Goal: Information Seeking & Learning: Understand process/instructions

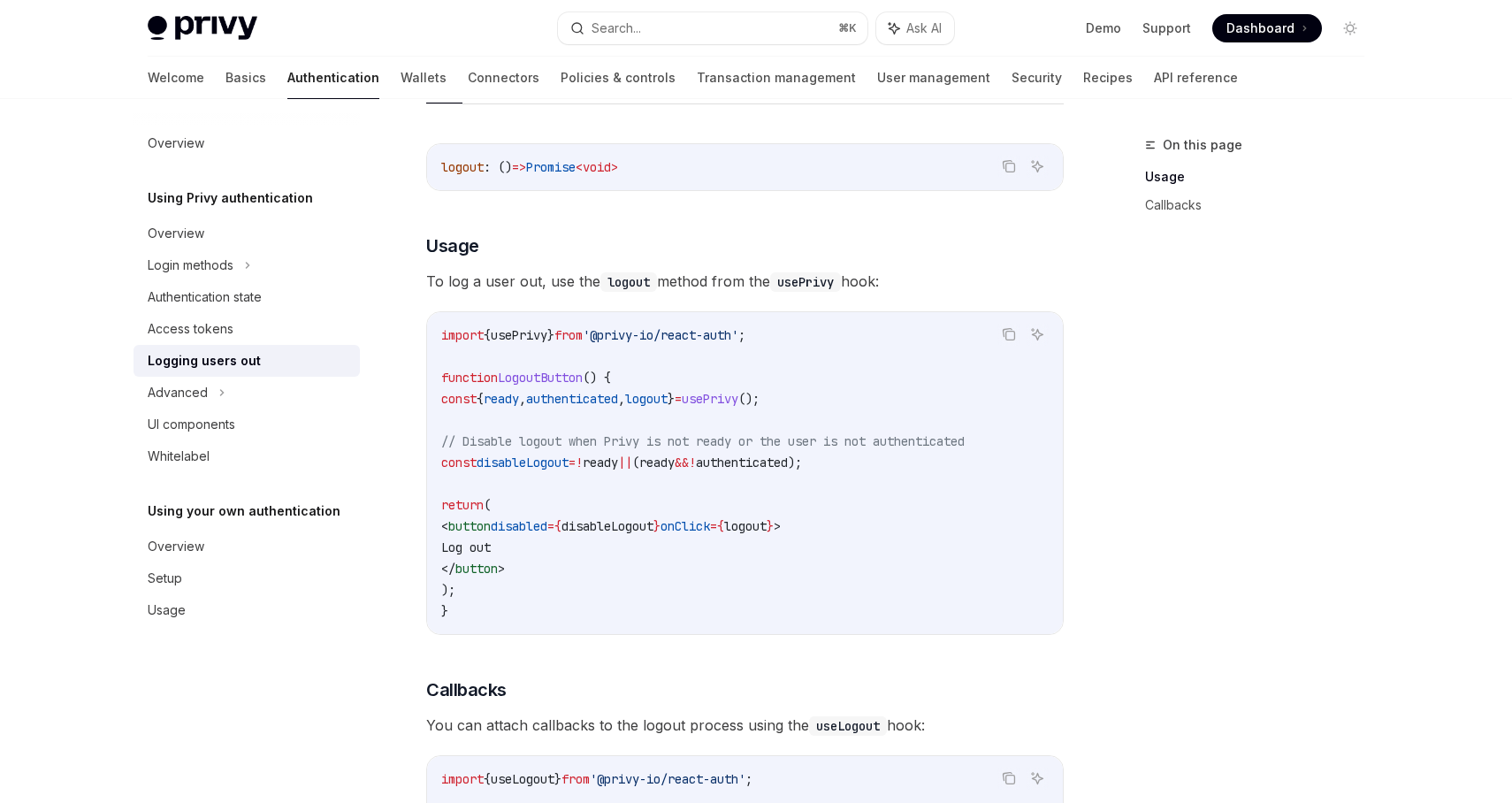
scroll to position [202, 0]
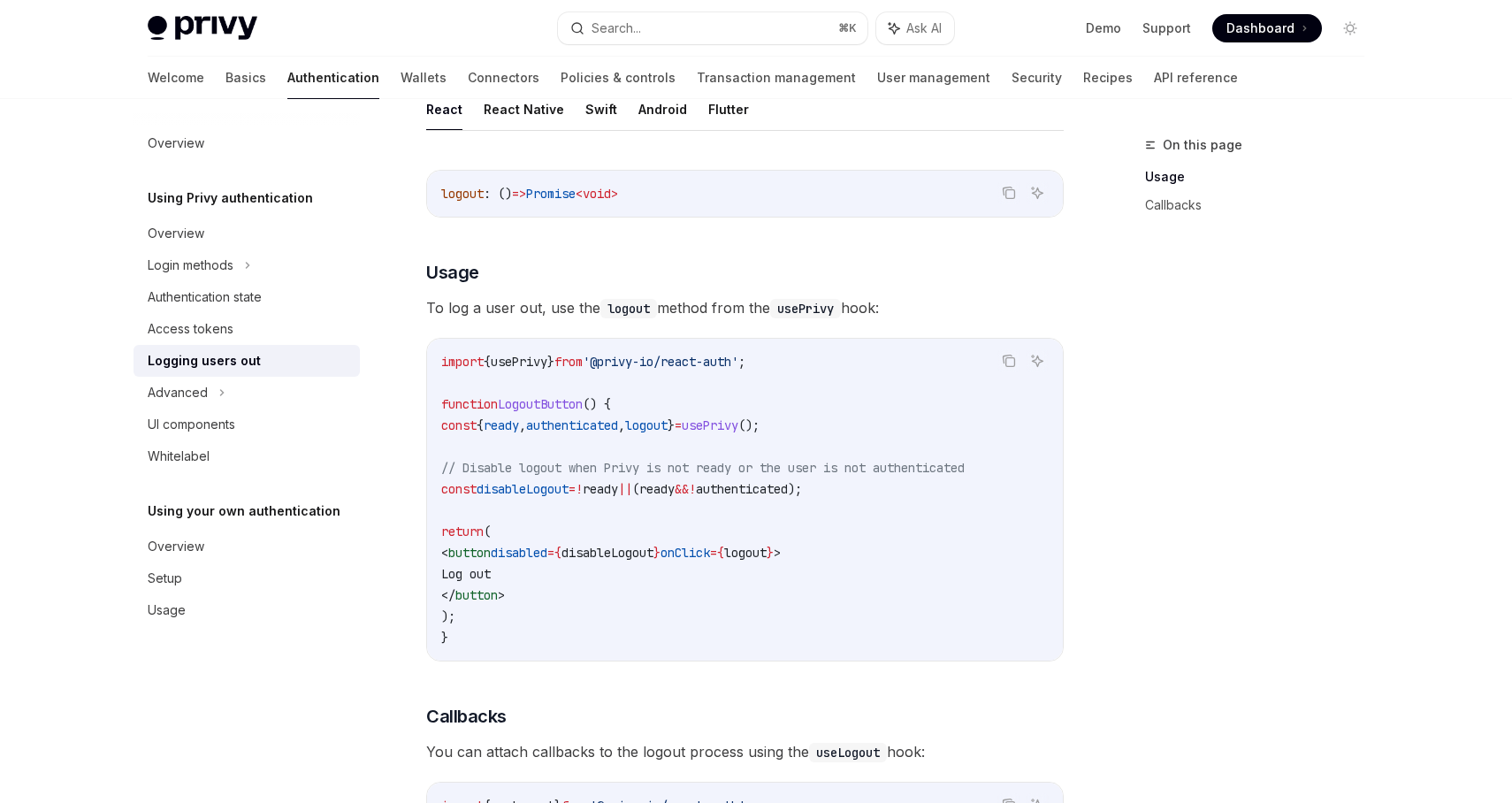
click at [738, 423] on span "usePrivy" at bounding box center [710, 425] width 56 height 16
copy span "usePrivy"
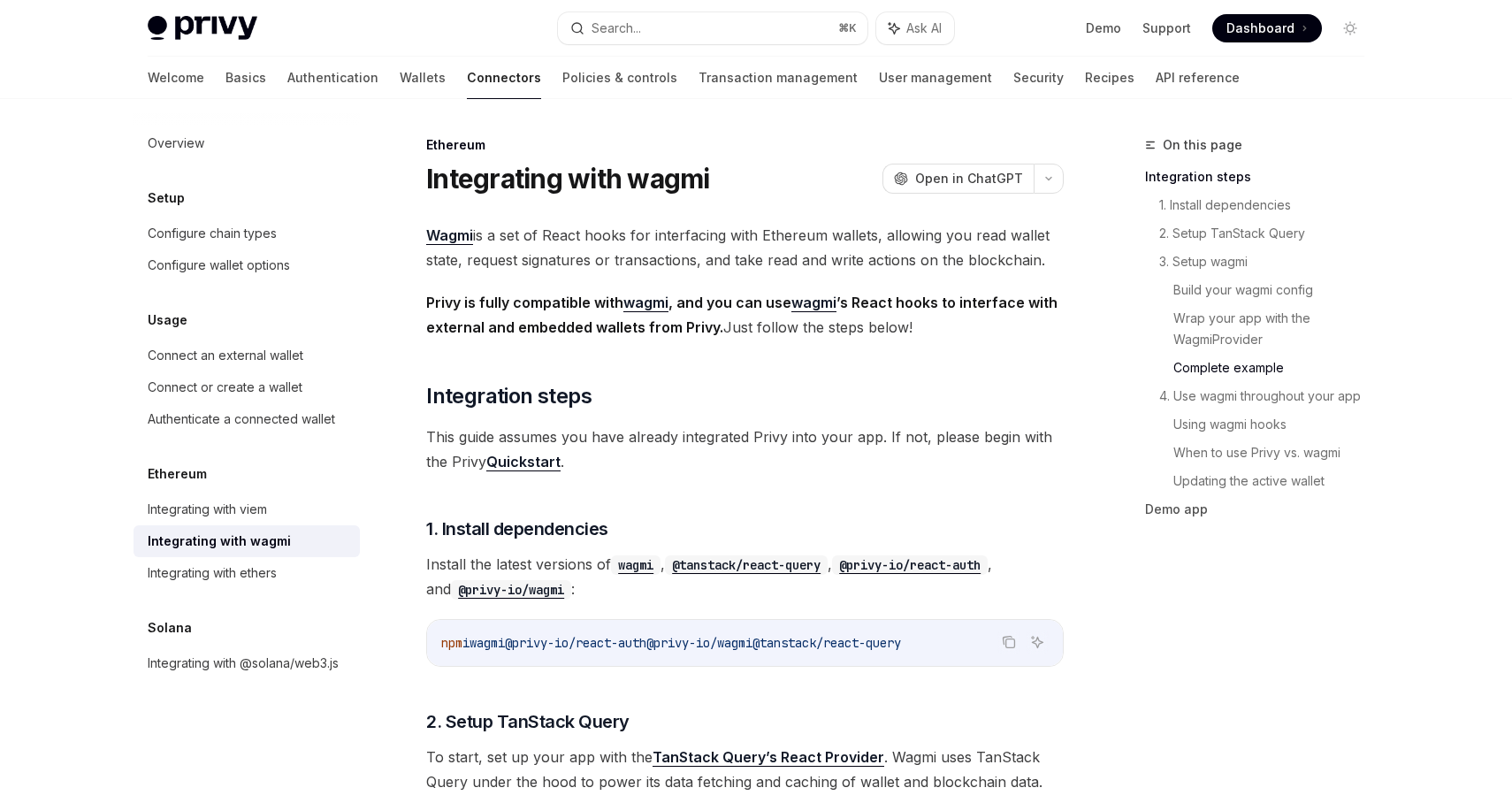
scroll to position [3703, 0]
